Goal: Task Accomplishment & Management: Complete application form

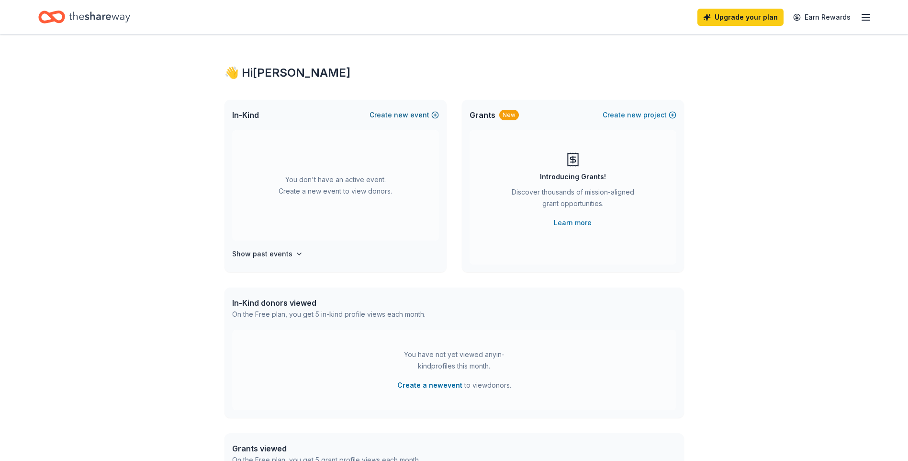
click at [395, 113] on button "Create new event" at bounding box center [404, 114] width 69 height 11
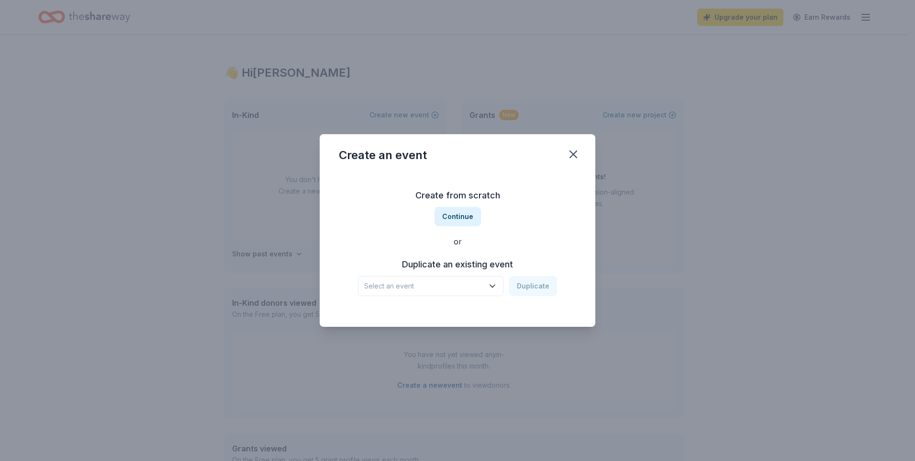
click at [492, 286] on icon "button" at bounding box center [493, 286] width 10 height 10
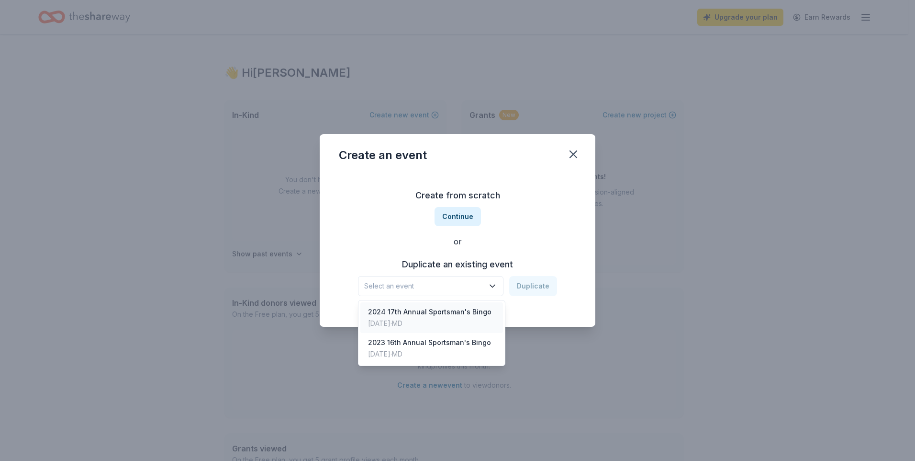
click at [406, 322] on div "Nov 23, 2024 · MD" at bounding box center [430, 322] width 124 height 11
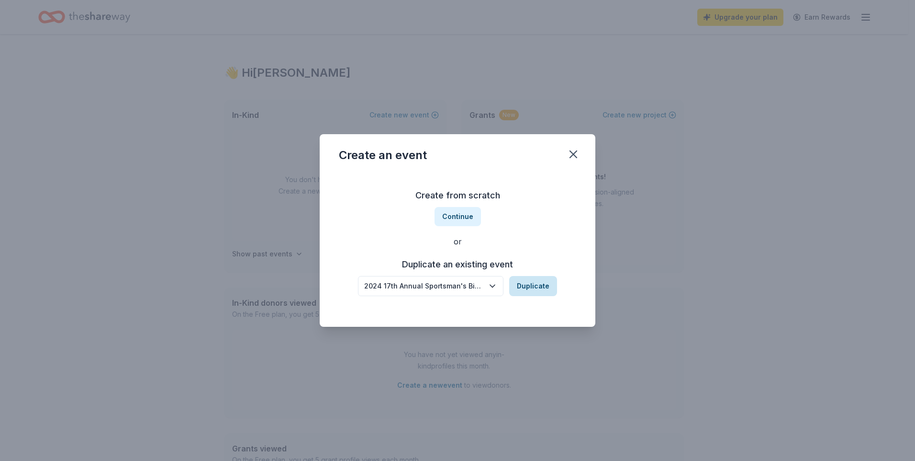
click at [527, 282] on button "Duplicate" at bounding box center [533, 286] width 48 height 20
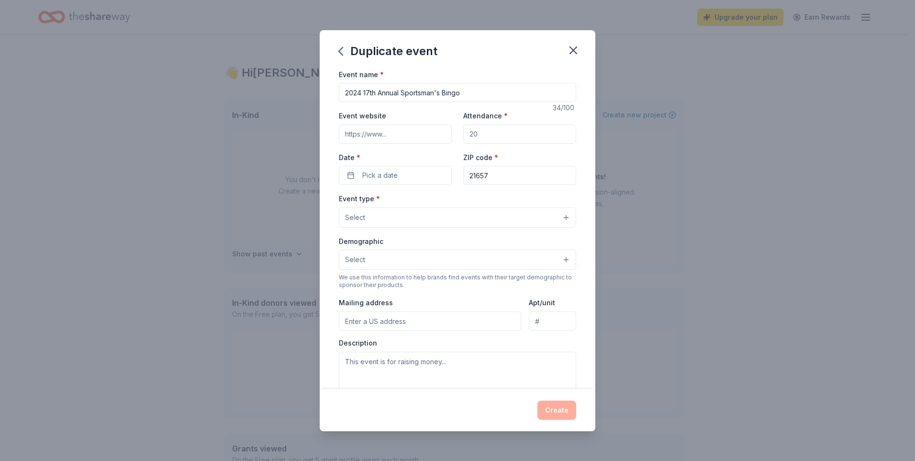
click at [361, 92] on input "2024 17th Annual Sportsman's Bingo" at bounding box center [457, 92] width 237 height 19
click at [368, 92] on input "2025 17th Annual Sportsman's Bingo" at bounding box center [457, 92] width 237 height 19
type input "2025 18th Annual Sportsman's Bingo"
click at [392, 134] on input "Event website" at bounding box center [395, 133] width 113 height 19
click at [491, 132] on input "Attendance *" at bounding box center [519, 133] width 113 height 19
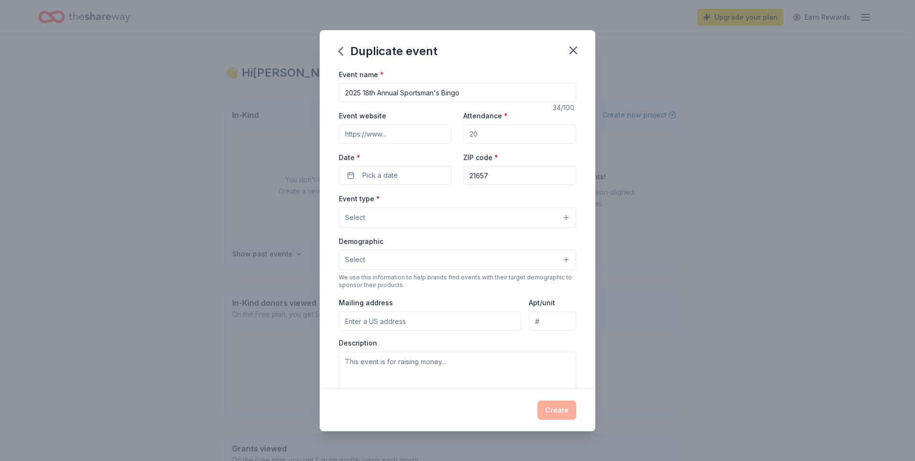
click at [487, 134] on input "Attendance *" at bounding box center [519, 133] width 113 height 19
drag, startPoint x: 483, startPoint y: 133, endPoint x: 478, endPoint y: 134, distance: 4.8
click at [482, 133] on input "Attendance *" at bounding box center [519, 133] width 113 height 19
click at [473, 134] on input "Attendance *" at bounding box center [519, 133] width 113 height 19
type input "200"
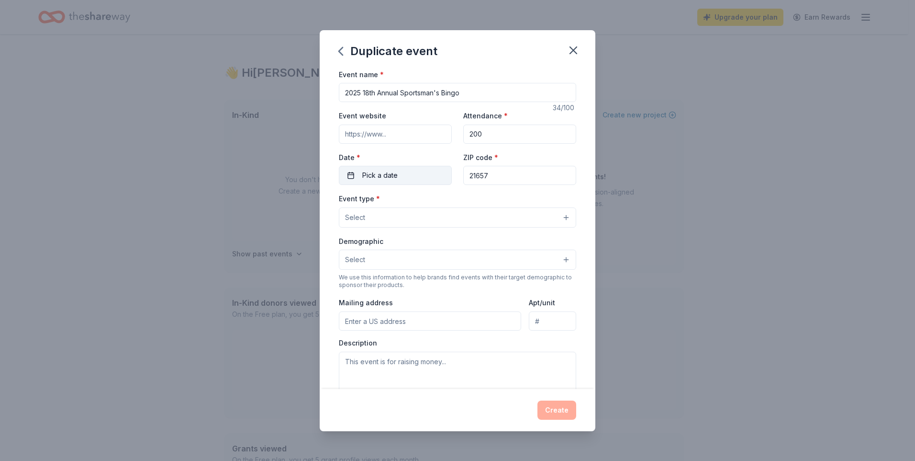
click at [385, 179] on span "Pick a date" at bounding box center [379, 174] width 35 height 11
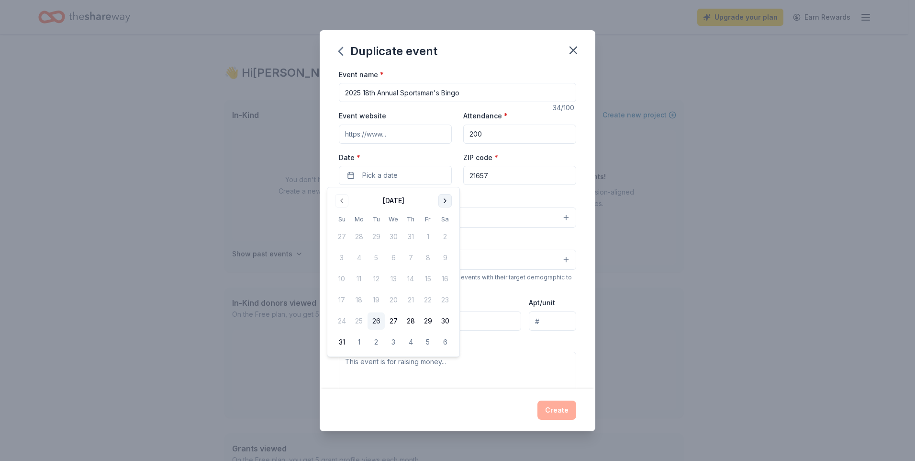
click at [442, 198] on button "Go to next month" at bounding box center [445, 200] width 13 height 13
click at [443, 300] on button "22" at bounding box center [445, 299] width 17 height 17
click at [489, 215] on button "Select" at bounding box center [457, 217] width 237 height 20
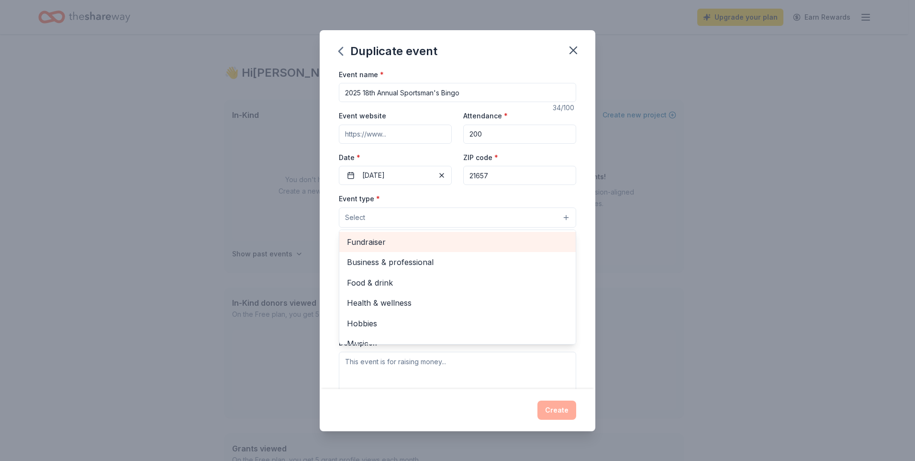
click at [373, 244] on span "Fundraiser" at bounding box center [457, 242] width 221 height 12
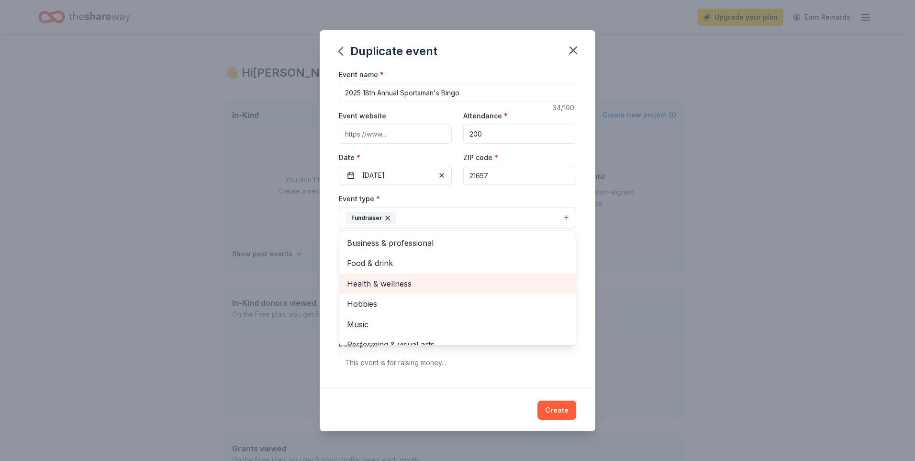
scroll to position [11, 0]
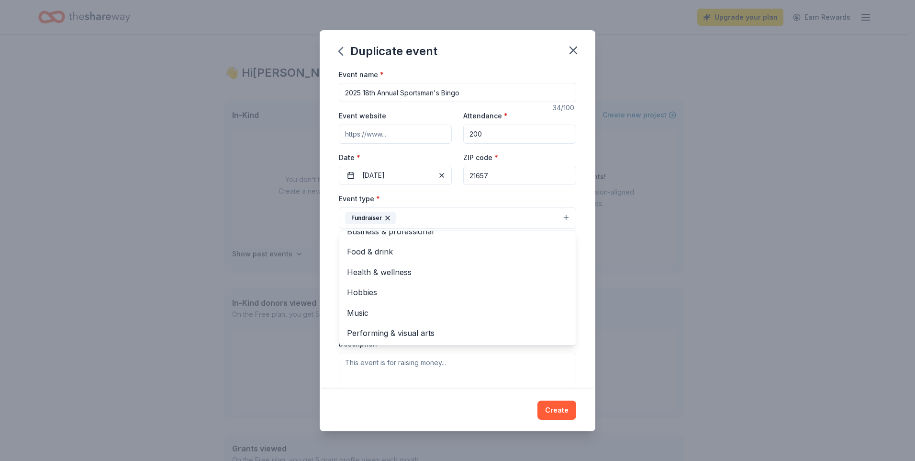
click at [579, 212] on div "Event name * 2025 18th Annual Sportsman's Bingo 34 /100 Event website Attendanc…" at bounding box center [458, 228] width 276 height 320
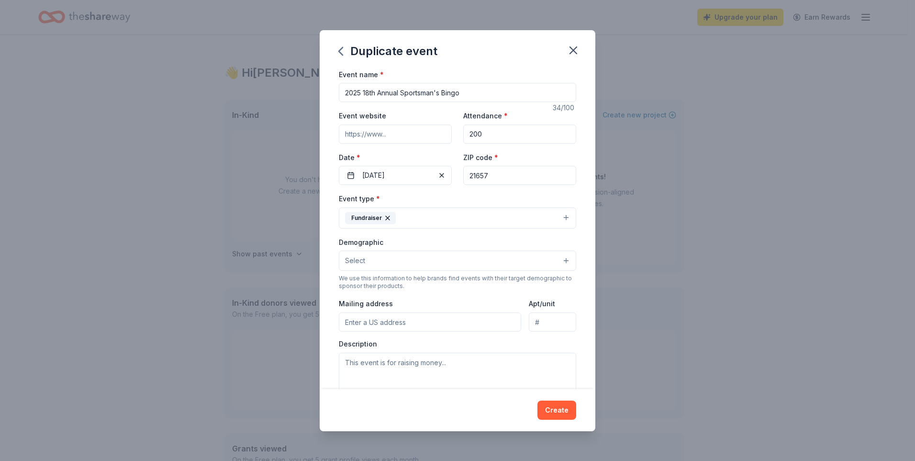
click at [558, 261] on button "Select" at bounding box center [457, 260] width 237 height 20
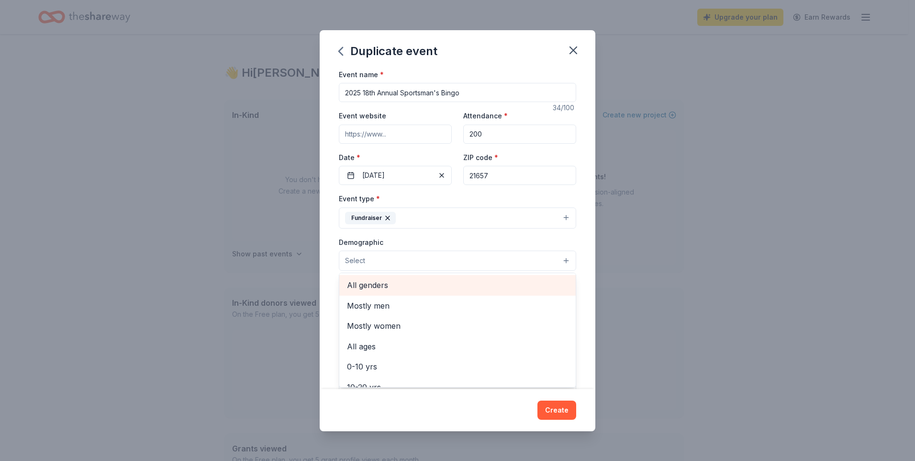
click at [376, 284] on span "All genders" at bounding box center [457, 285] width 221 height 12
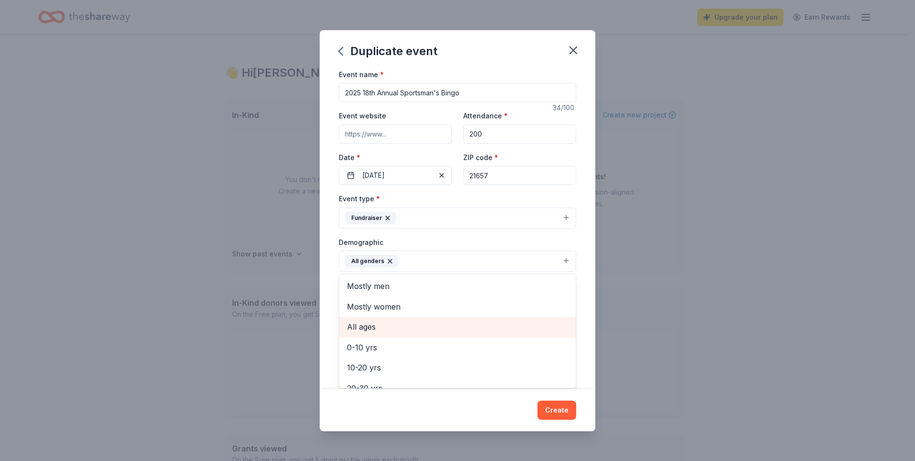
scroll to position [48, 0]
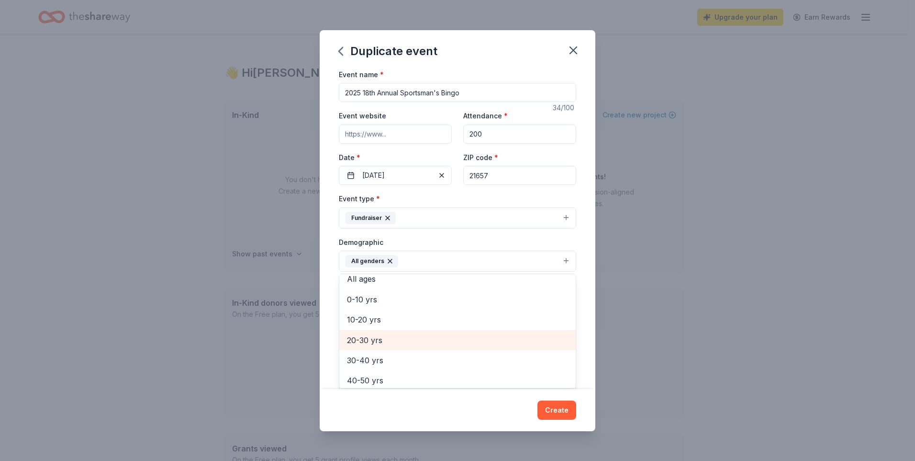
click at [359, 339] on span "20-30 yrs" at bounding box center [457, 340] width 221 height 12
click at [359, 340] on span "30-40 yrs" at bounding box center [457, 340] width 221 height 12
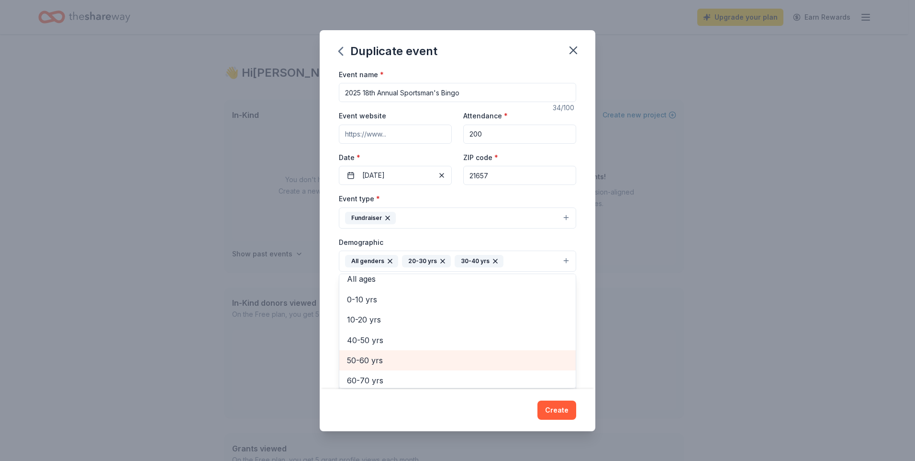
click at [359, 356] on span "50-60 yrs" at bounding box center [457, 360] width 221 height 12
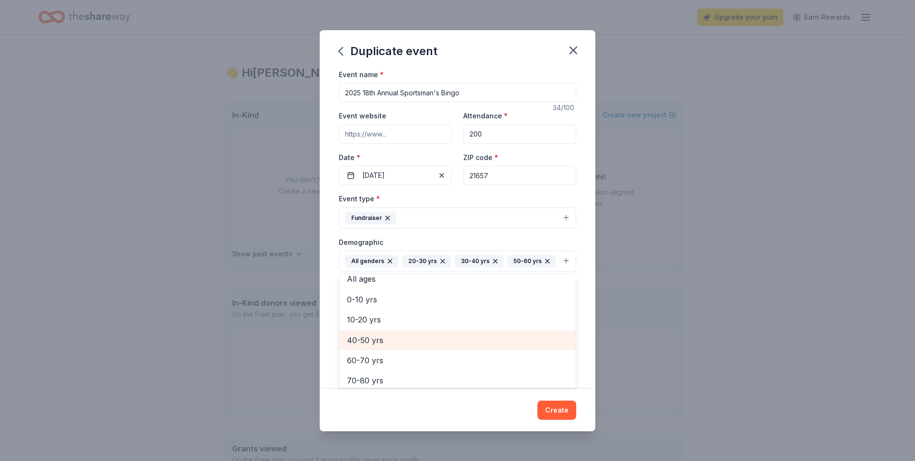
click at [358, 346] on span "40-50 yrs" at bounding box center [457, 340] width 221 height 12
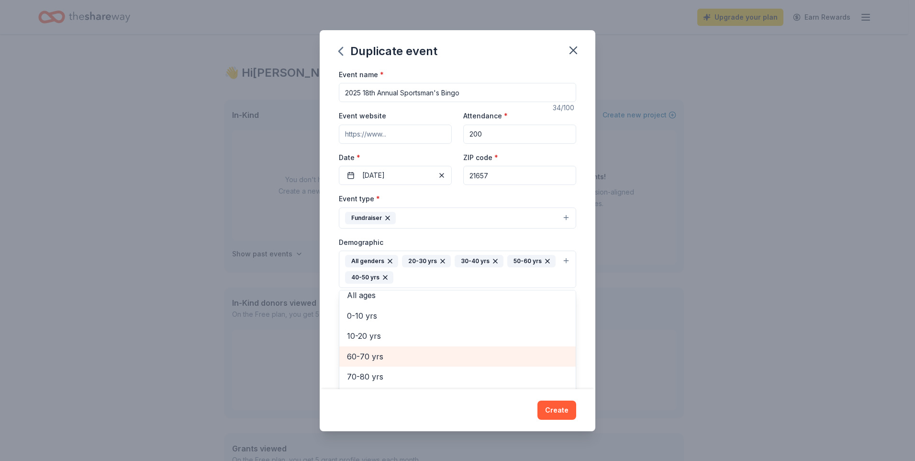
click at [357, 357] on span "60-70 yrs" at bounding box center [457, 356] width 221 height 12
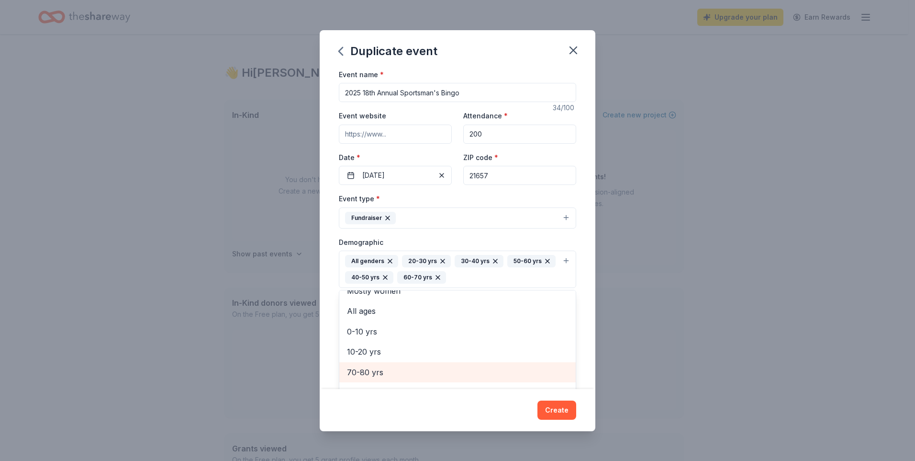
click at [357, 367] on span "70-80 yrs" at bounding box center [457, 372] width 221 height 12
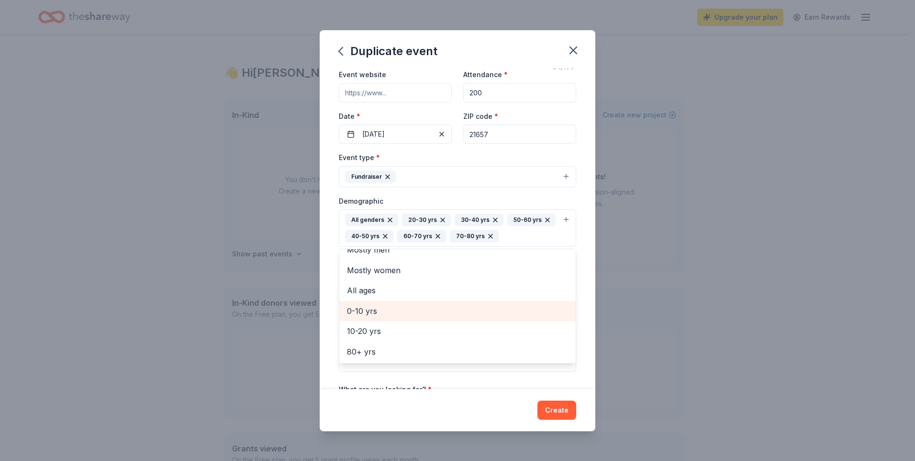
scroll to position [96, 0]
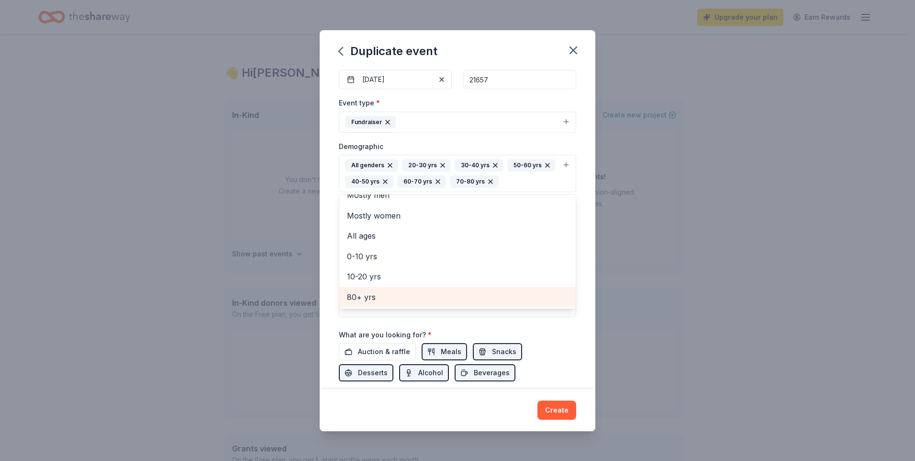
click at [363, 299] on span "80+ yrs" at bounding box center [457, 297] width 221 height 12
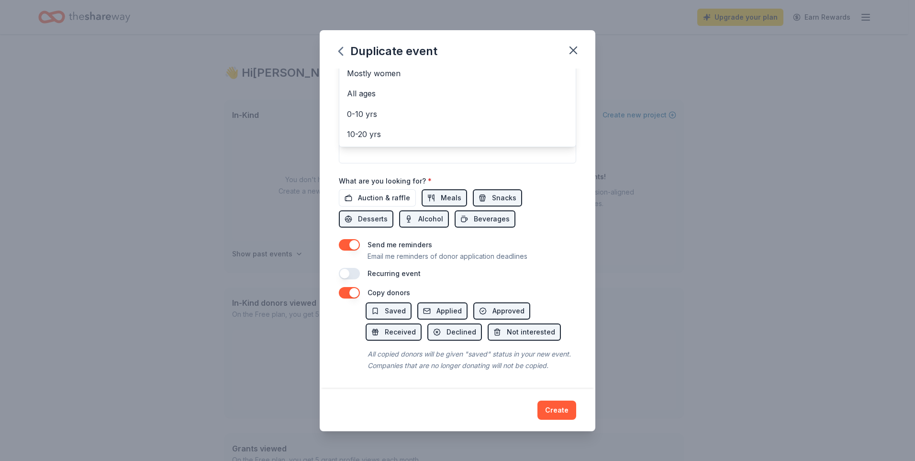
scroll to position [277, 0]
click at [553, 412] on div "Duplicate event Event name * 2025 18th Annual Sportsman's Bingo 34 /100 Event w…" at bounding box center [458, 230] width 276 height 401
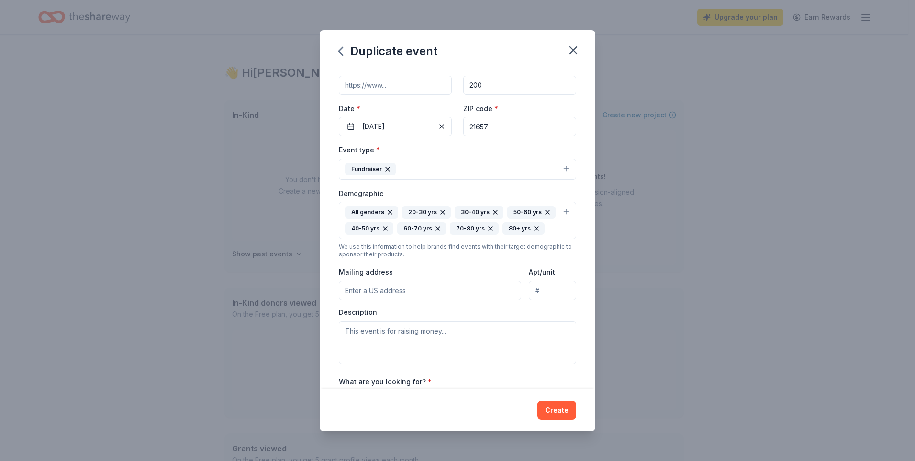
click at [357, 300] on input "Mailing address" at bounding box center [430, 290] width 182 height 19
type input "13512 1st St, Queen Anne, MD 21657"
click at [454, 351] on textarea at bounding box center [457, 342] width 237 height 43
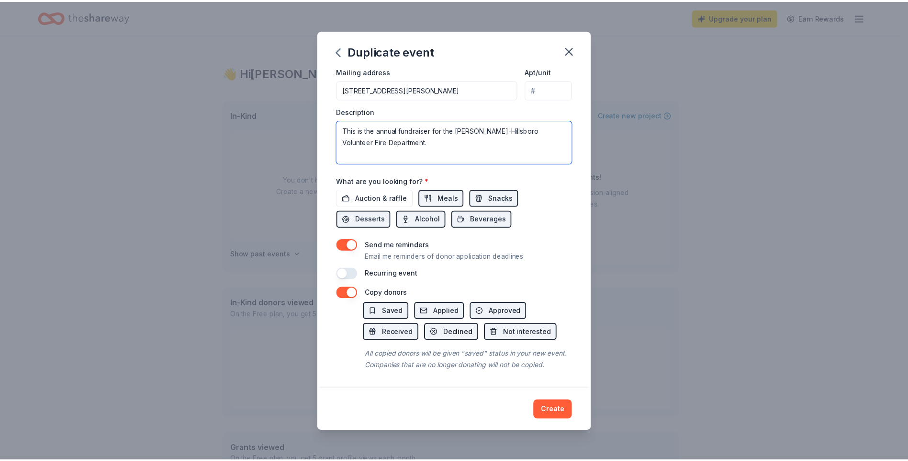
scroll to position [277, 0]
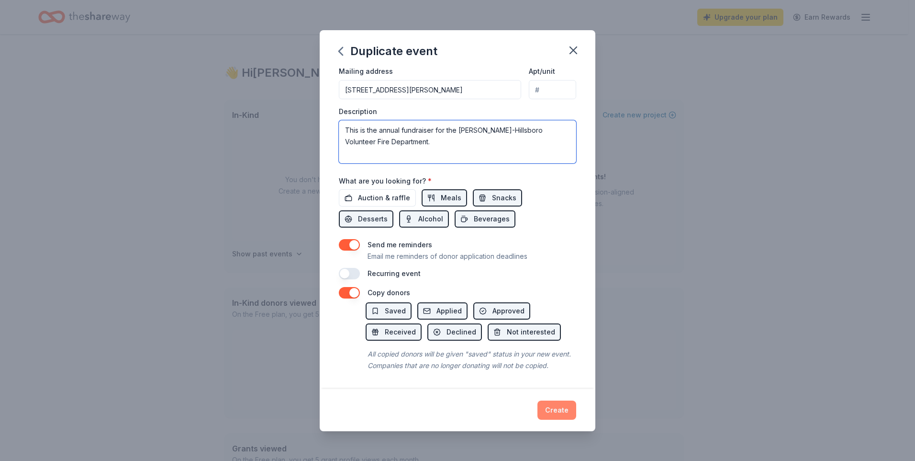
type textarea "This is the annual fundraiser for the [PERSON_NAME]-Hillsboro Volunteer Fire De…"
click at [559, 412] on button "Create" at bounding box center [557, 409] width 39 height 19
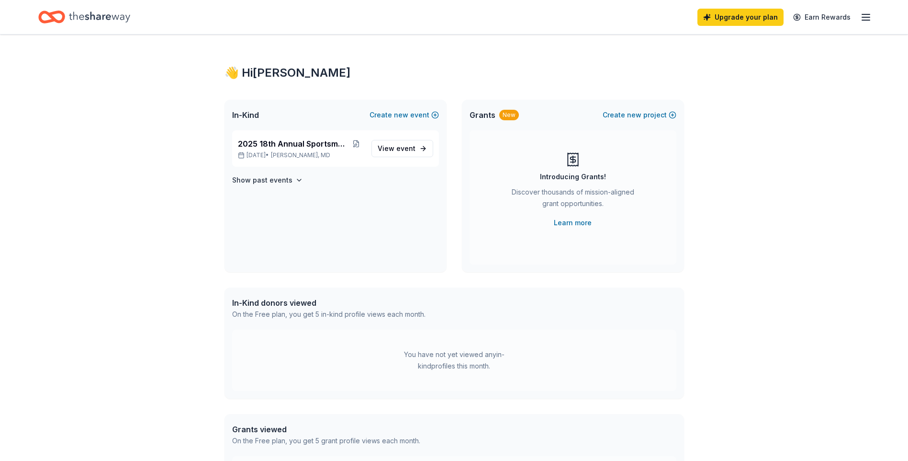
scroll to position [0, 0]
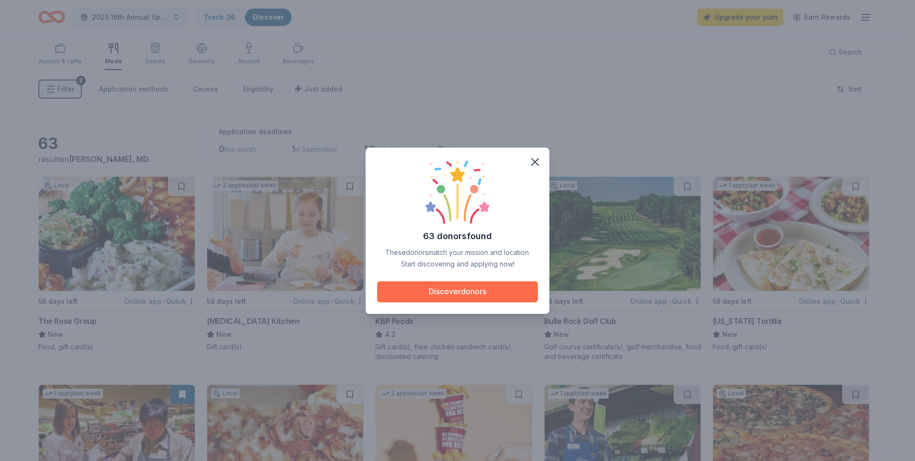
click at [459, 290] on button "Discover donors" at bounding box center [457, 291] width 161 height 21
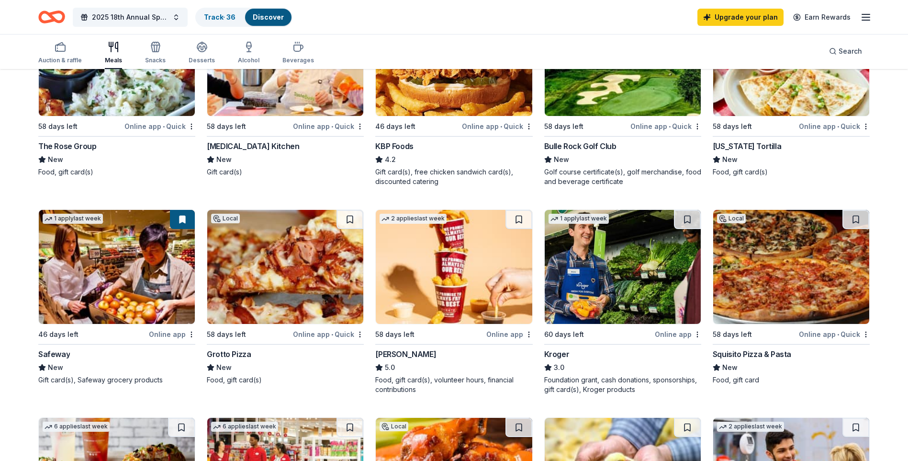
scroll to position [191, 0]
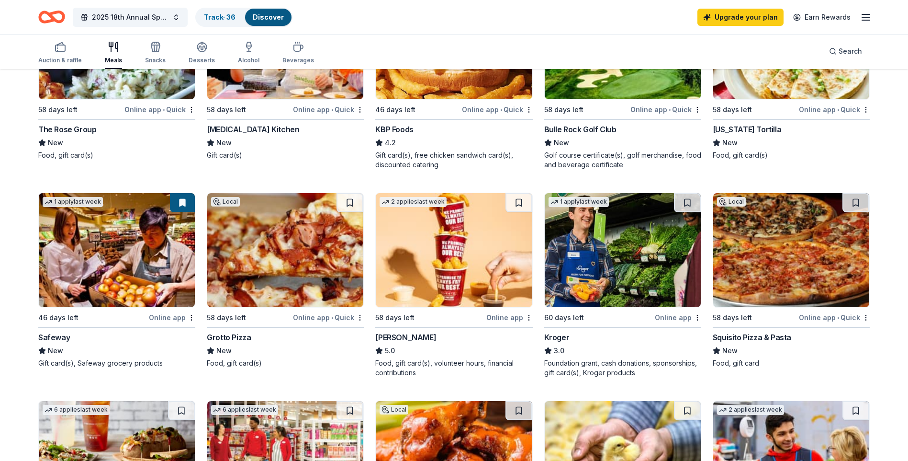
click at [164, 317] on div "Online app" at bounding box center [172, 317] width 46 height 12
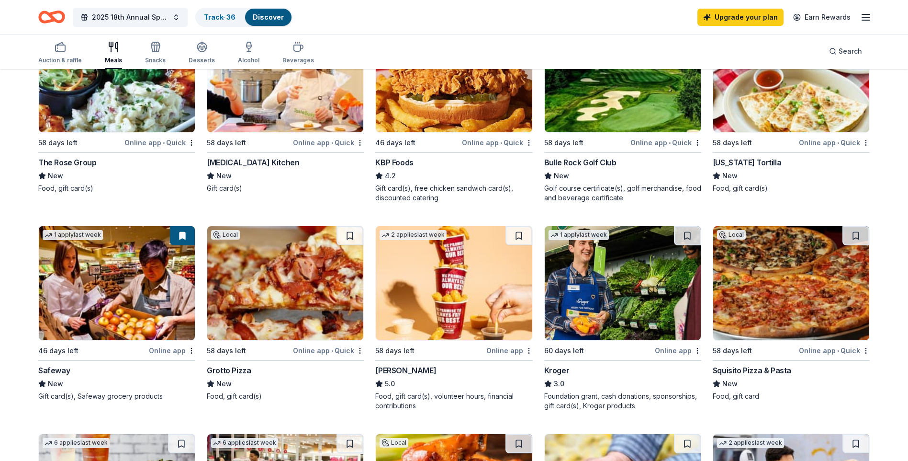
scroll to position [144, 0]
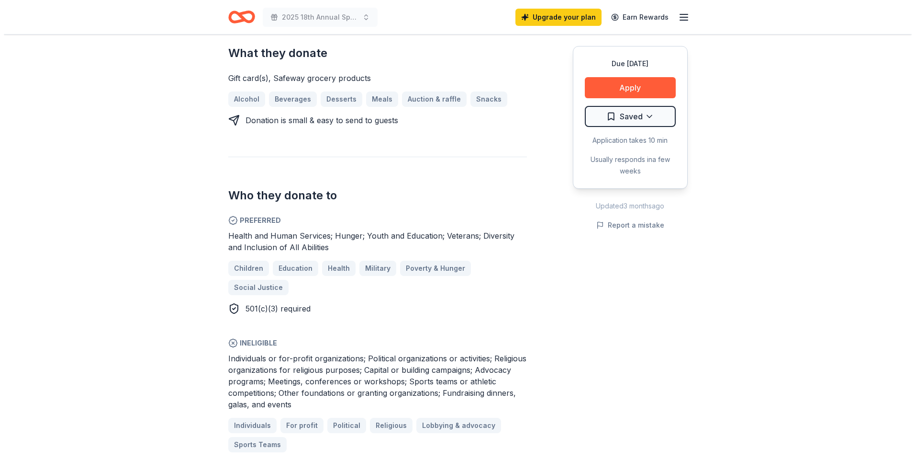
scroll to position [431, 0]
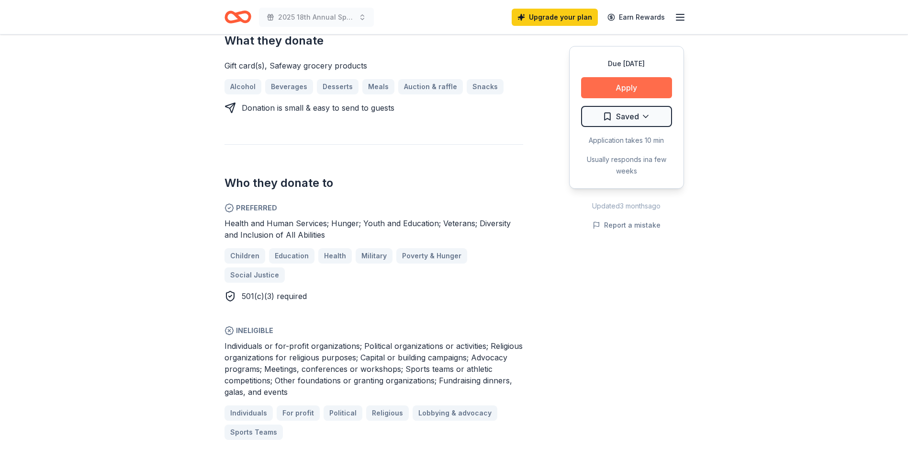
click at [624, 87] on button "Apply" at bounding box center [626, 87] width 91 height 21
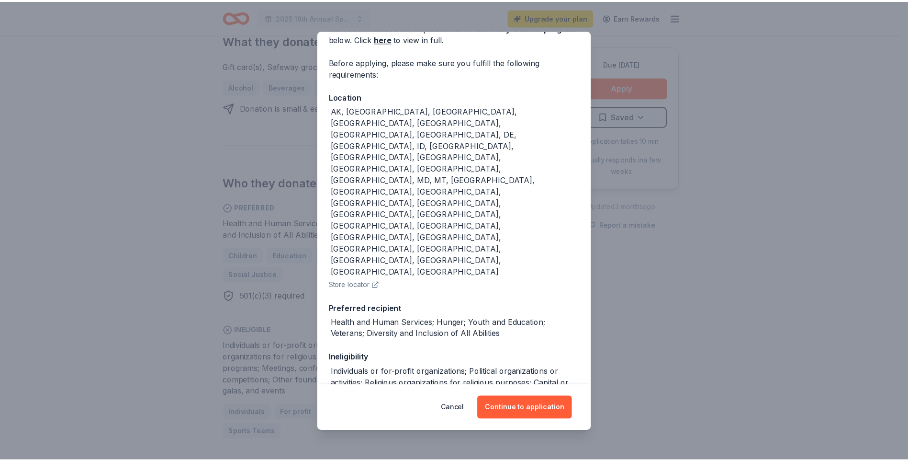
scroll to position [56, 0]
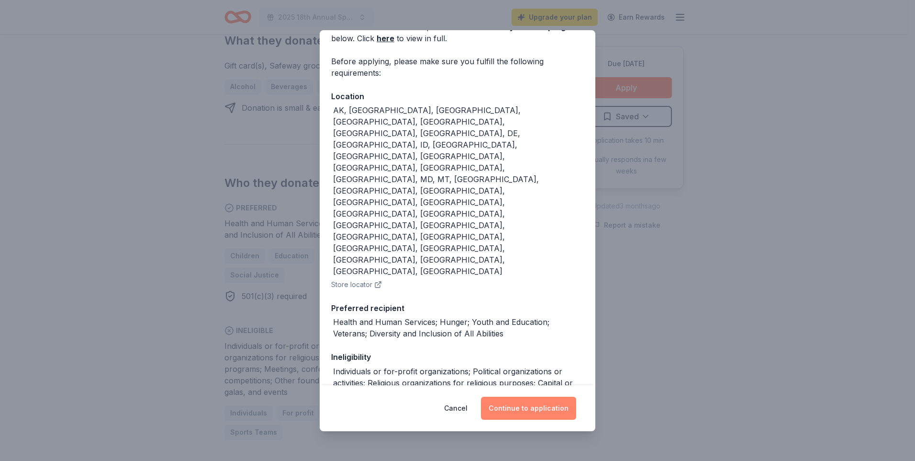
click at [514, 406] on button "Continue to application" at bounding box center [528, 407] width 95 height 23
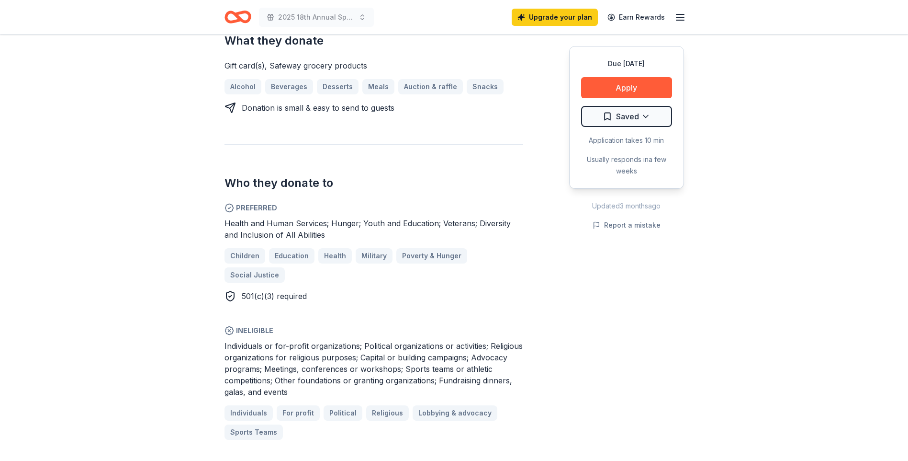
scroll to position [25, 0]
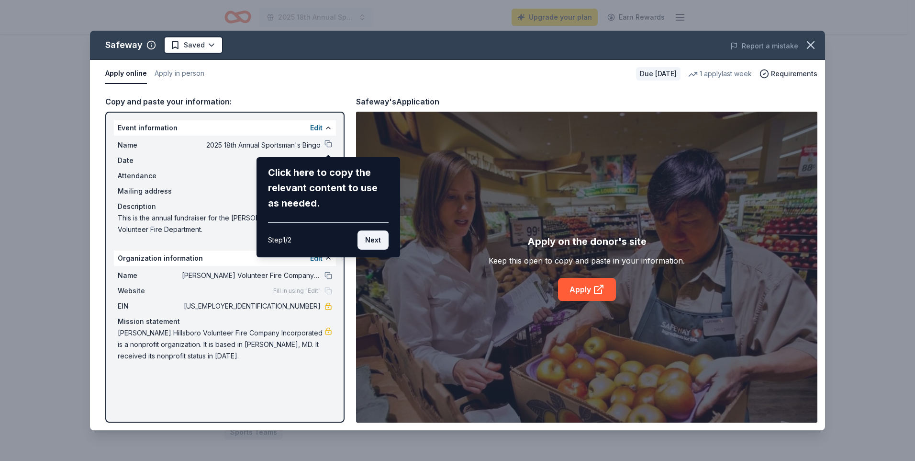
click at [364, 238] on button "Next" at bounding box center [373, 239] width 31 height 19
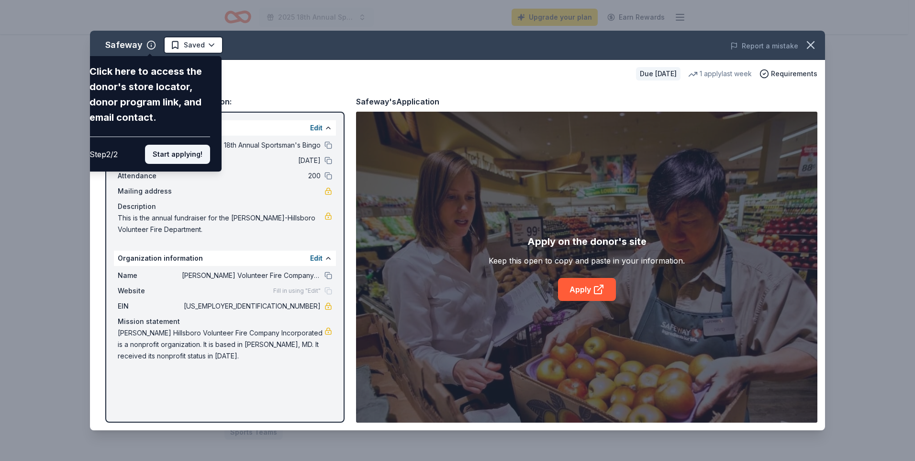
click at [166, 154] on button "Start applying!" at bounding box center [177, 154] width 65 height 19
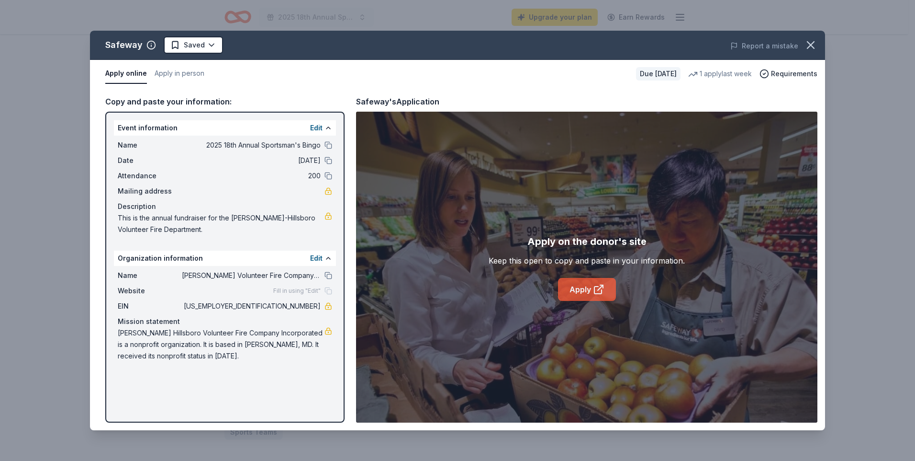
click at [584, 289] on link "Apply" at bounding box center [587, 289] width 58 height 23
click at [807, 47] on icon "button" at bounding box center [810, 44] width 13 height 13
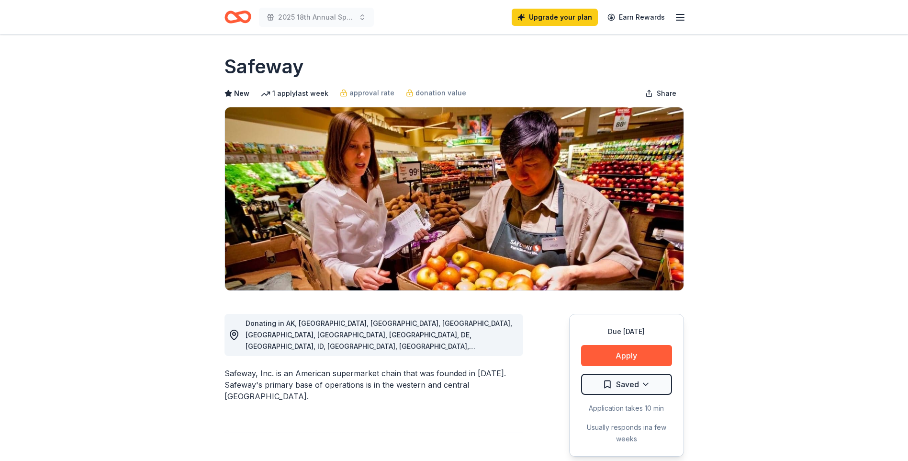
scroll to position [0, 0]
